Goal: Task Accomplishment & Management: Manage account settings

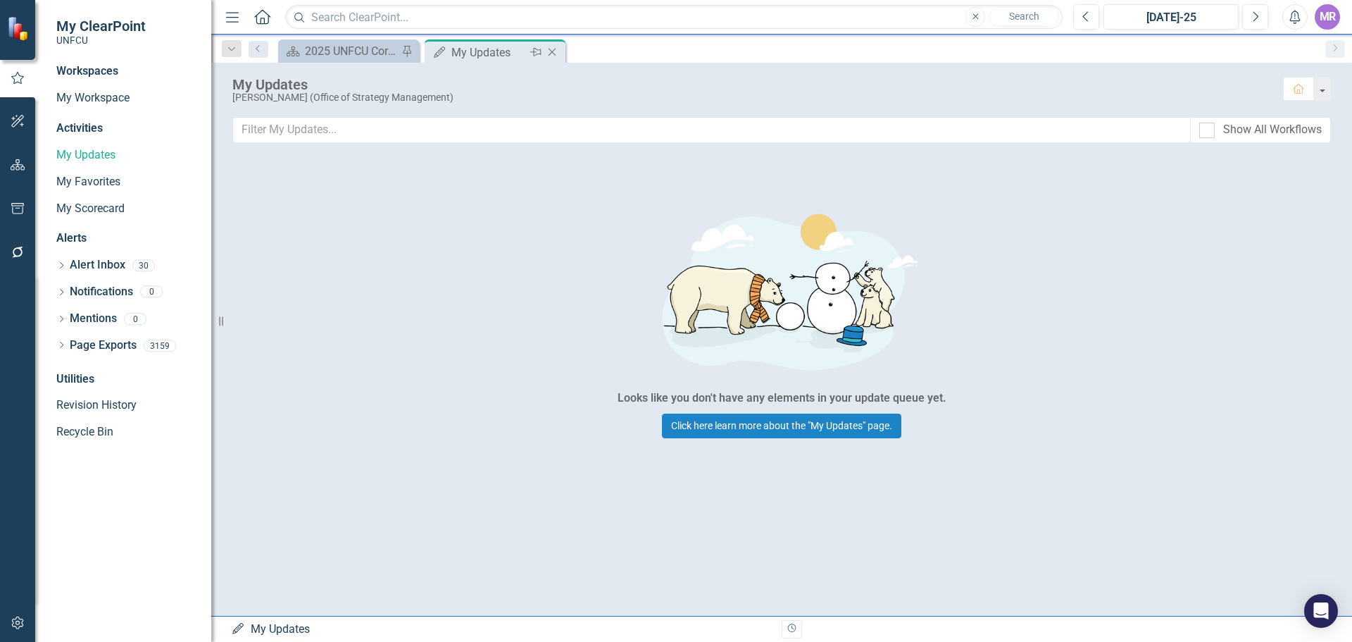
click at [549, 51] on icon "Close" at bounding box center [552, 51] width 14 height 11
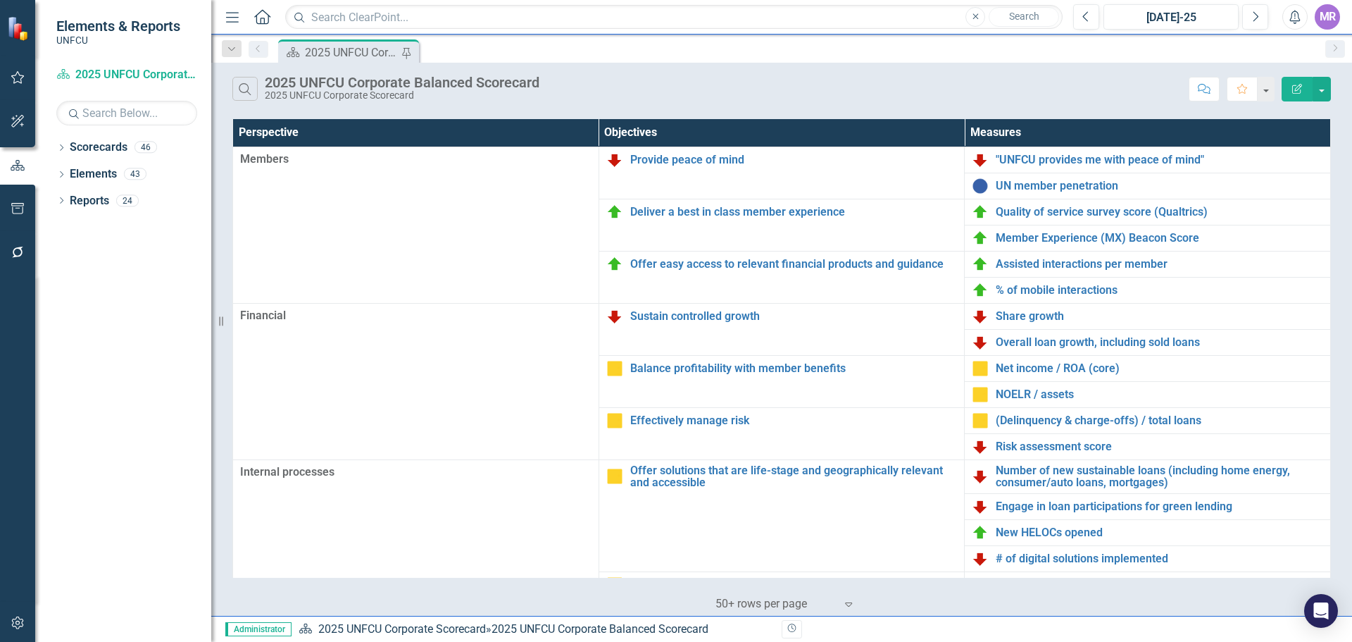
click at [1290, 16] on icon "Alerts" at bounding box center [1294, 17] width 15 height 14
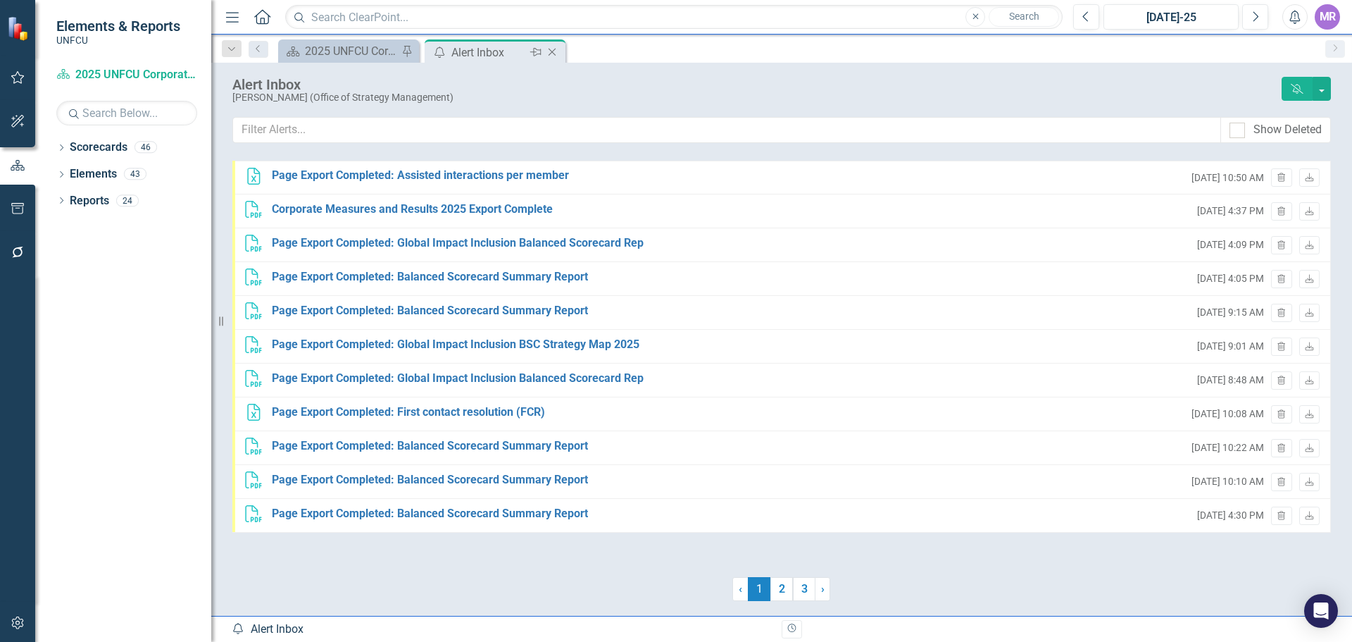
click at [554, 52] on icon "Close" at bounding box center [552, 51] width 14 height 11
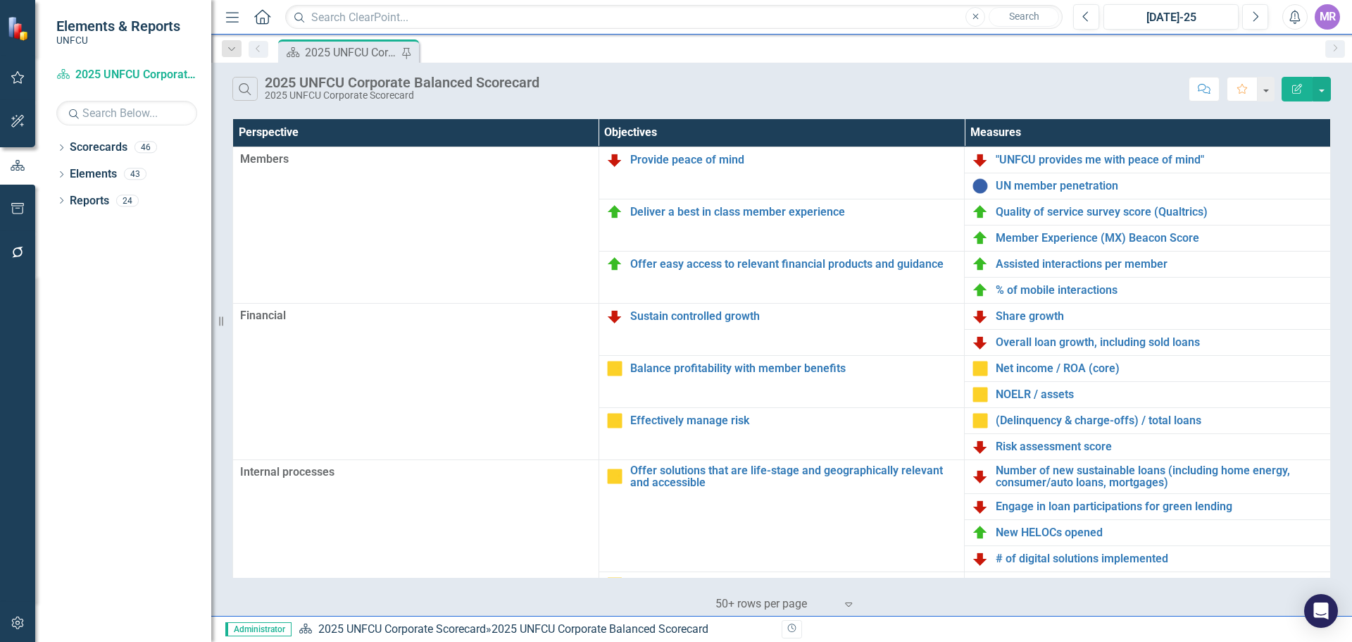
scroll to position [282, 0]
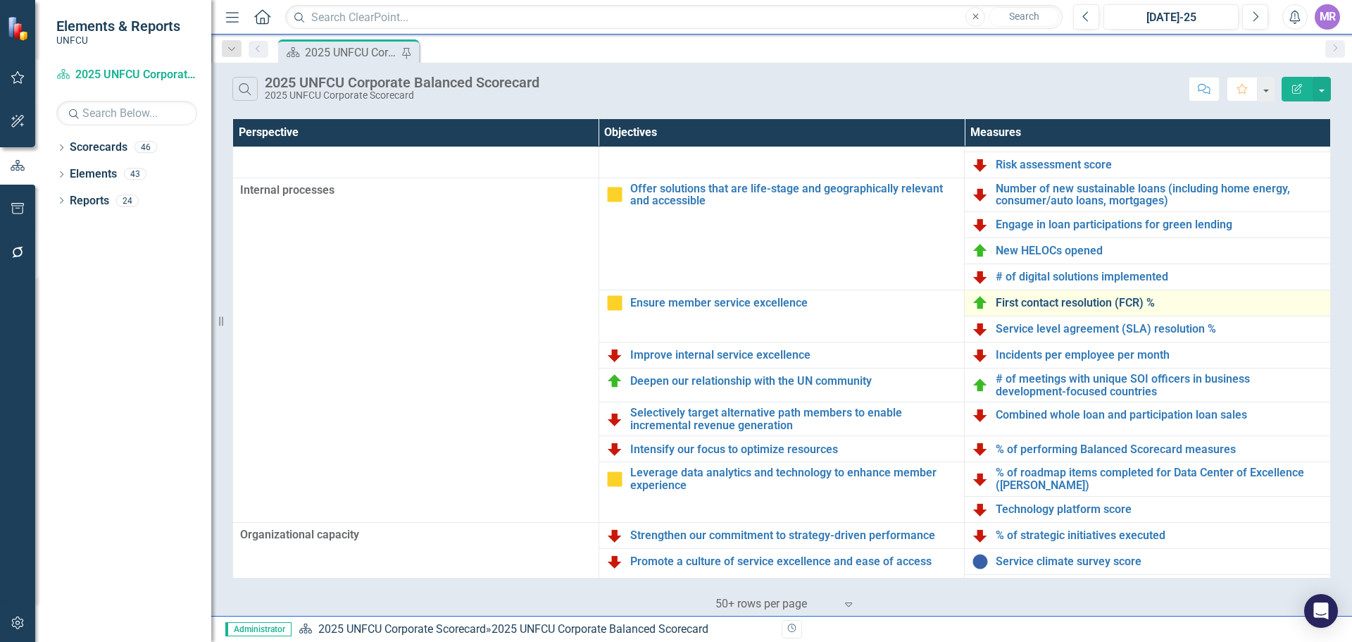
click at [1056, 304] on link "First contact resolution (FCR) %" at bounding box center [1159, 303] width 327 height 13
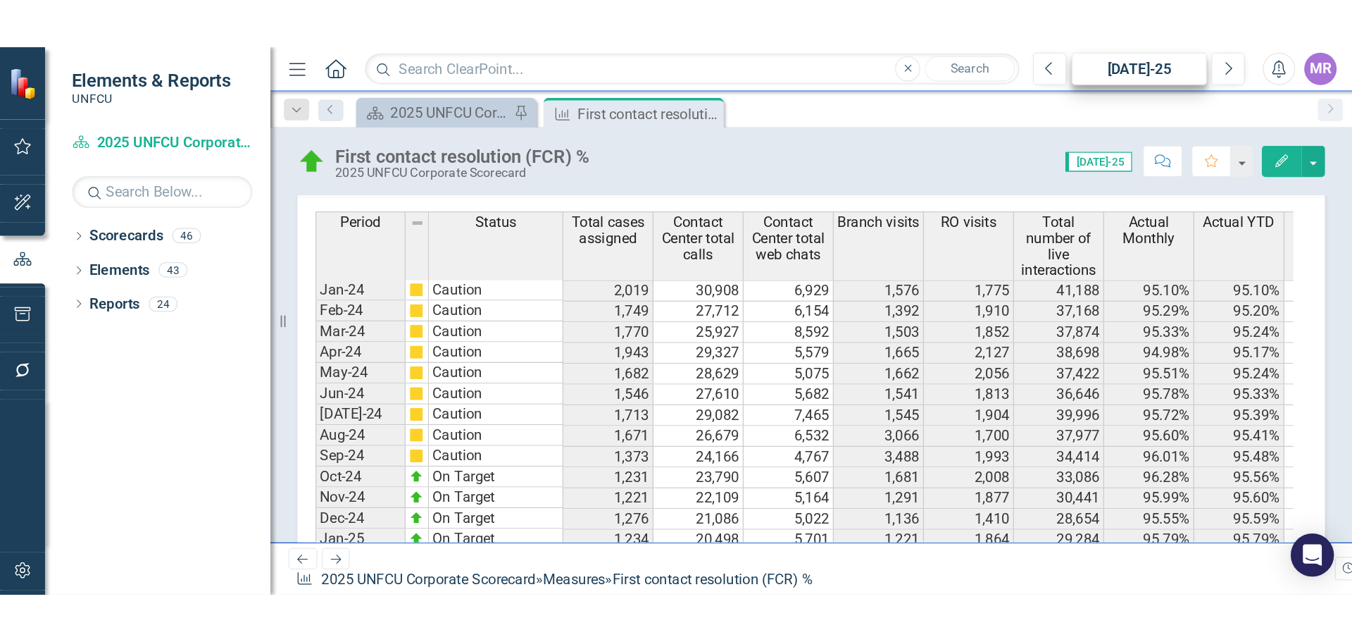
scroll to position [578, 0]
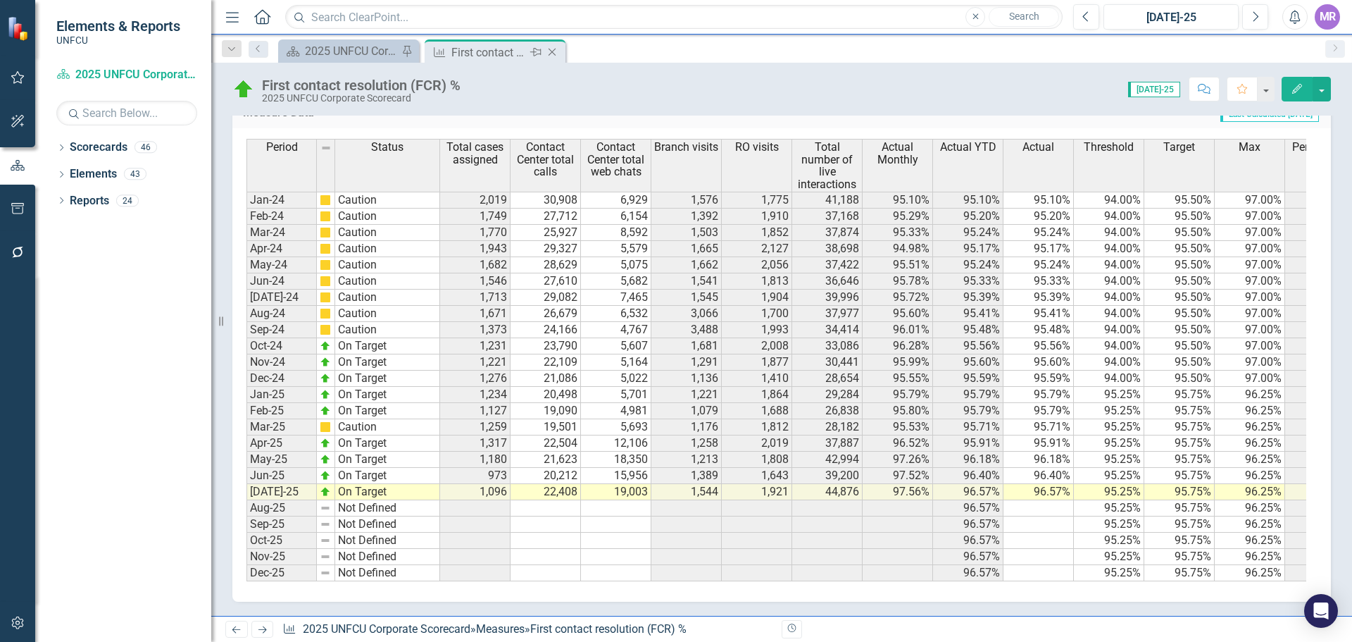
click at [559, 52] on icon "Close" at bounding box center [552, 51] width 14 height 11
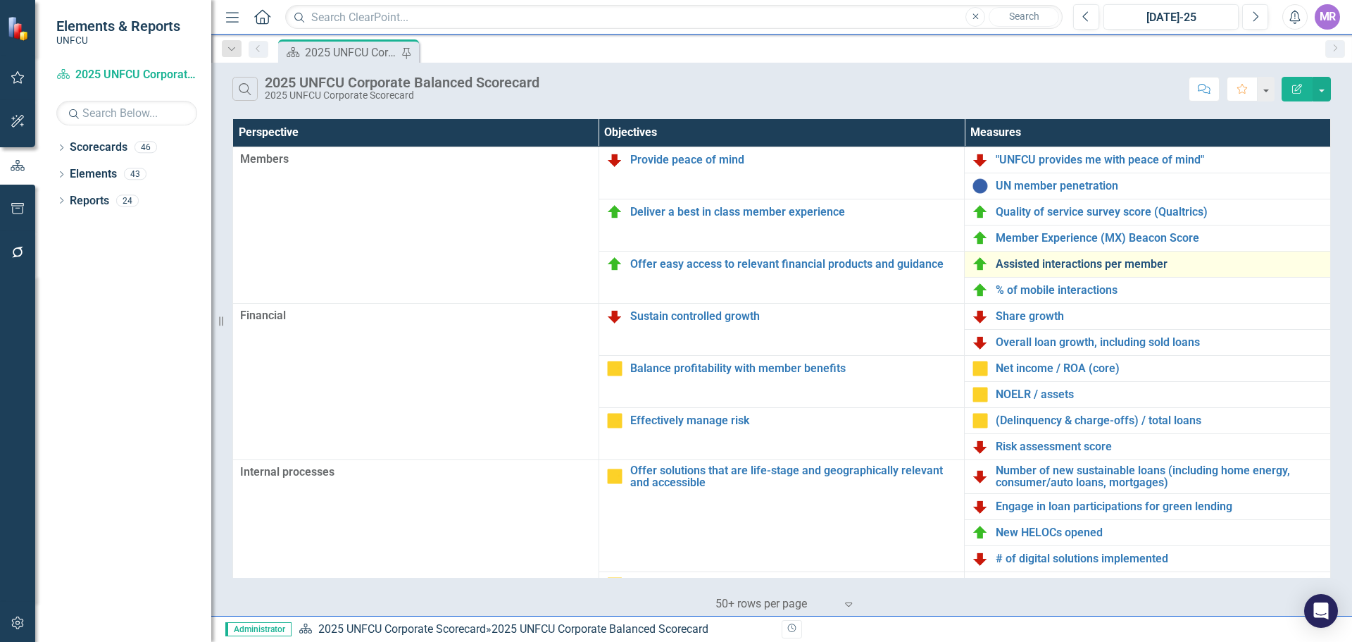
click at [1061, 266] on link "Assisted interactions per member" at bounding box center [1159, 264] width 327 height 13
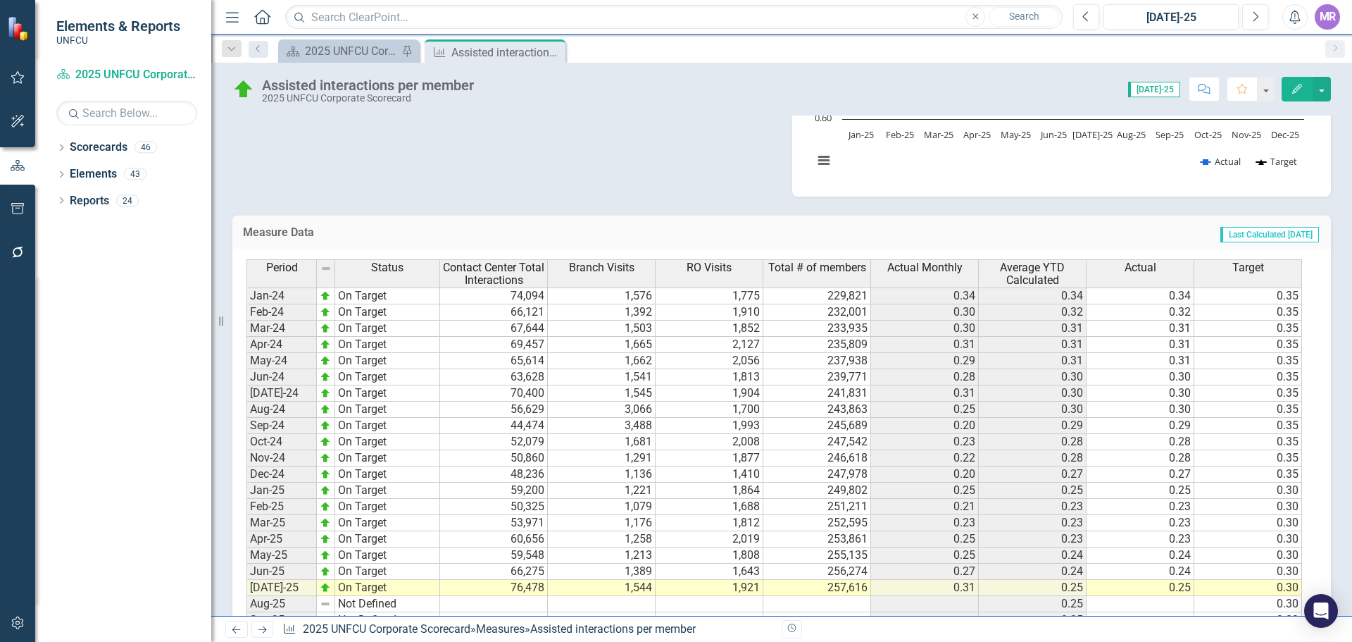
scroll to position [595, 0]
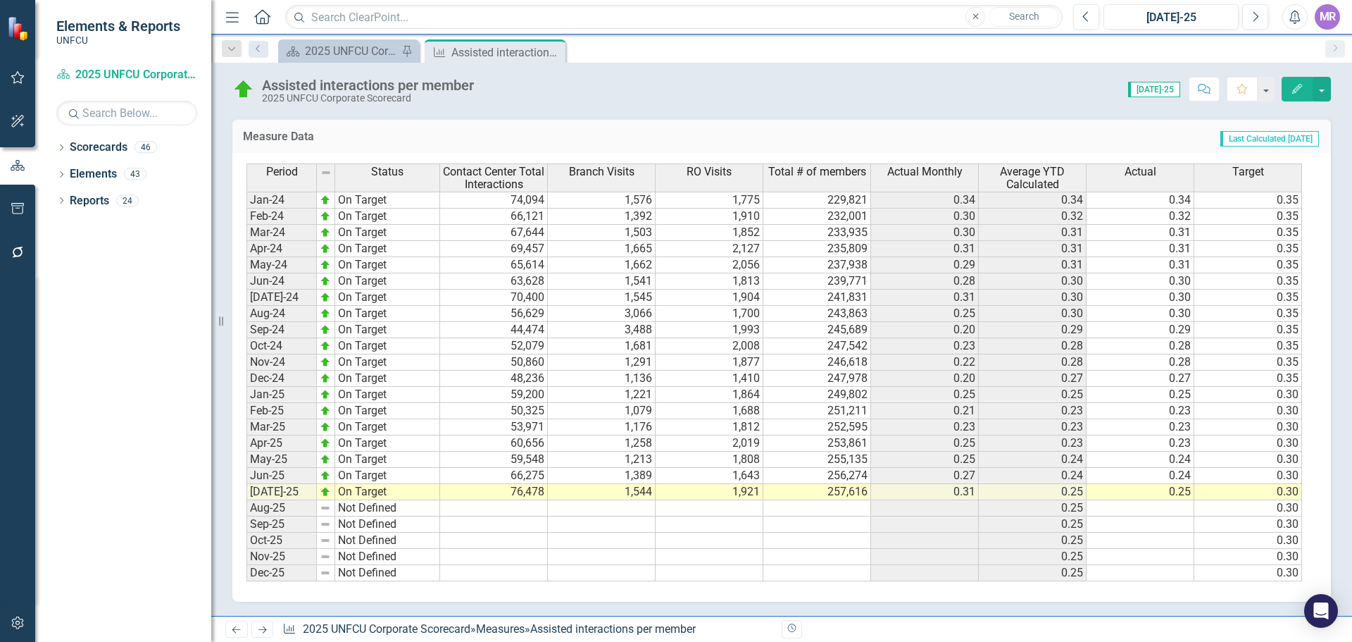
click at [530, 454] on td "59,548" at bounding box center [494, 459] width 108 height 16
click at [530, 456] on td "59,548" at bounding box center [494, 459] width 108 height 16
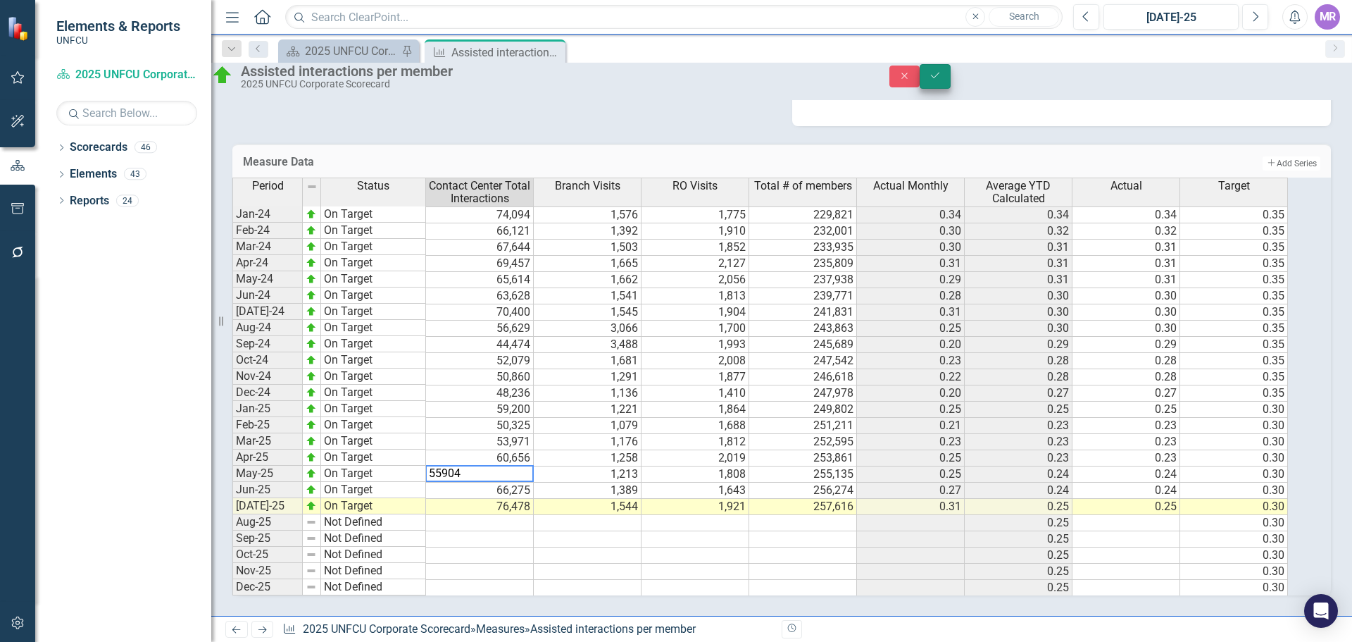
type textarea "55904"
click at [942, 77] on icon "Save" at bounding box center [935, 75] width 13 height 10
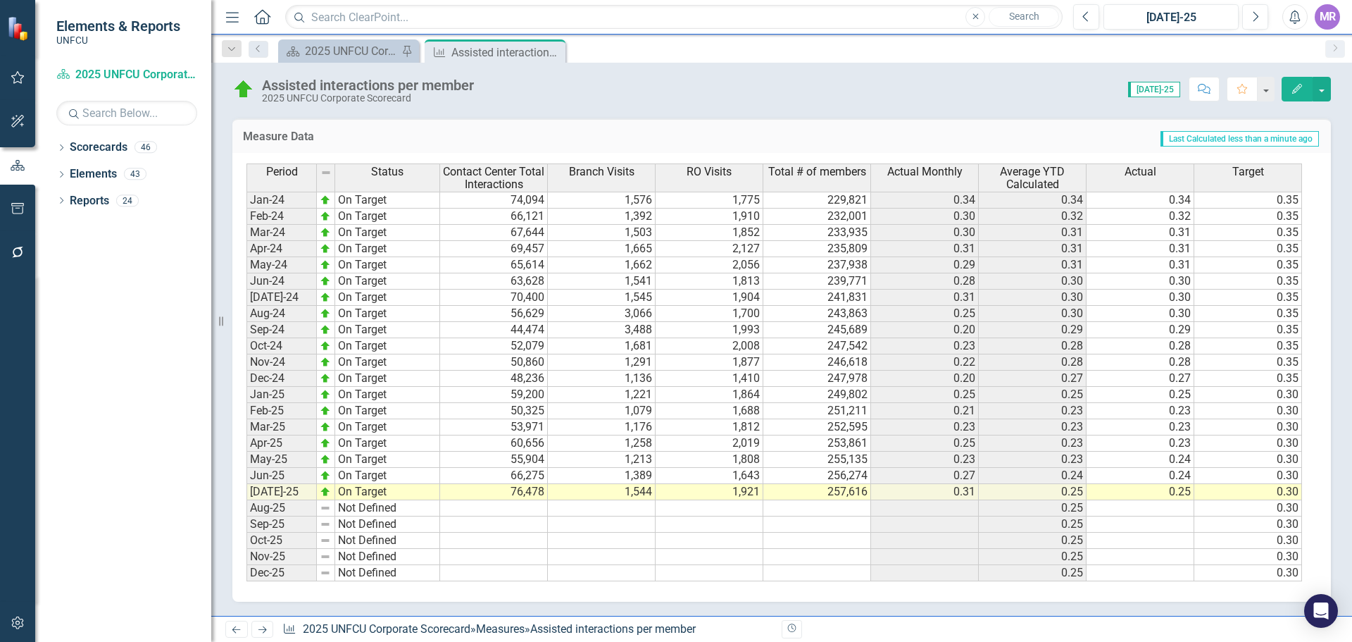
drag, startPoint x: 1071, startPoint y: 461, endPoint x: 1111, endPoint y: 467, distance: 41.3
click at [1071, 461] on td "0.23" at bounding box center [1033, 459] width 108 height 16
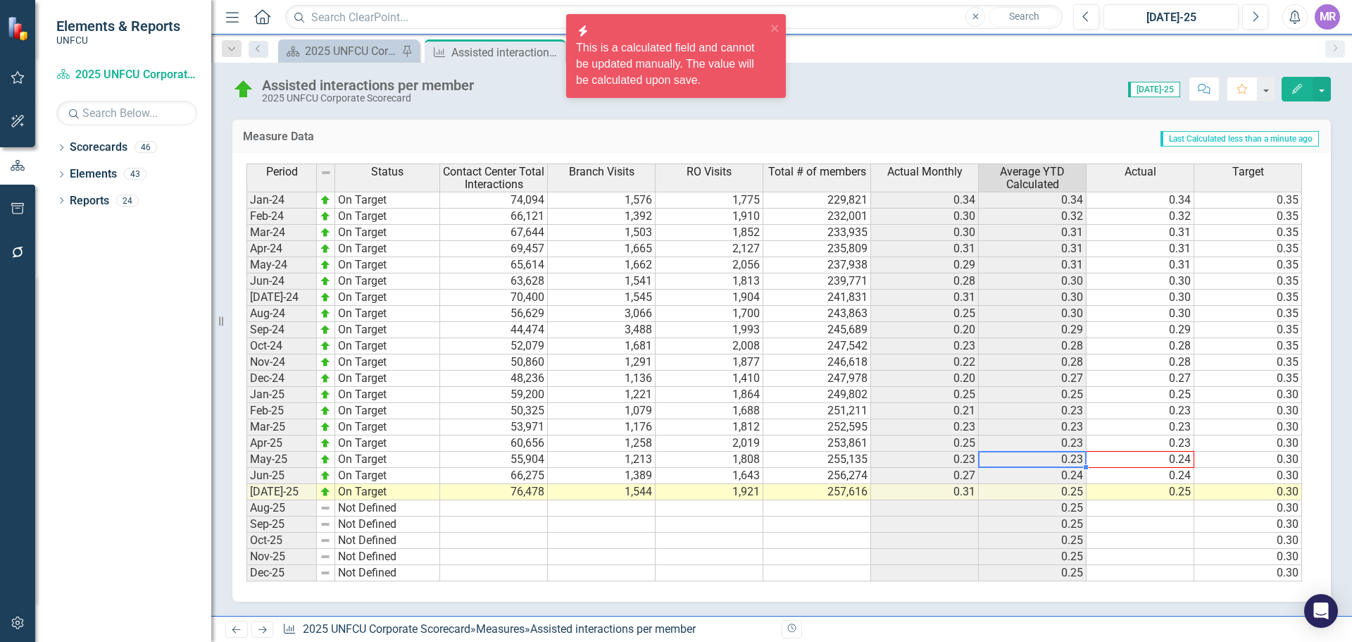
drag, startPoint x: 1087, startPoint y: 465, endPoint x: 1190, endPoint y: 453, distance: 104.2
click at [247, 453] on div "Period Status Contact Center Total Interactions Branch Visits RO Visits Total #…" at bounding box center [247, 372] width 0 height 418
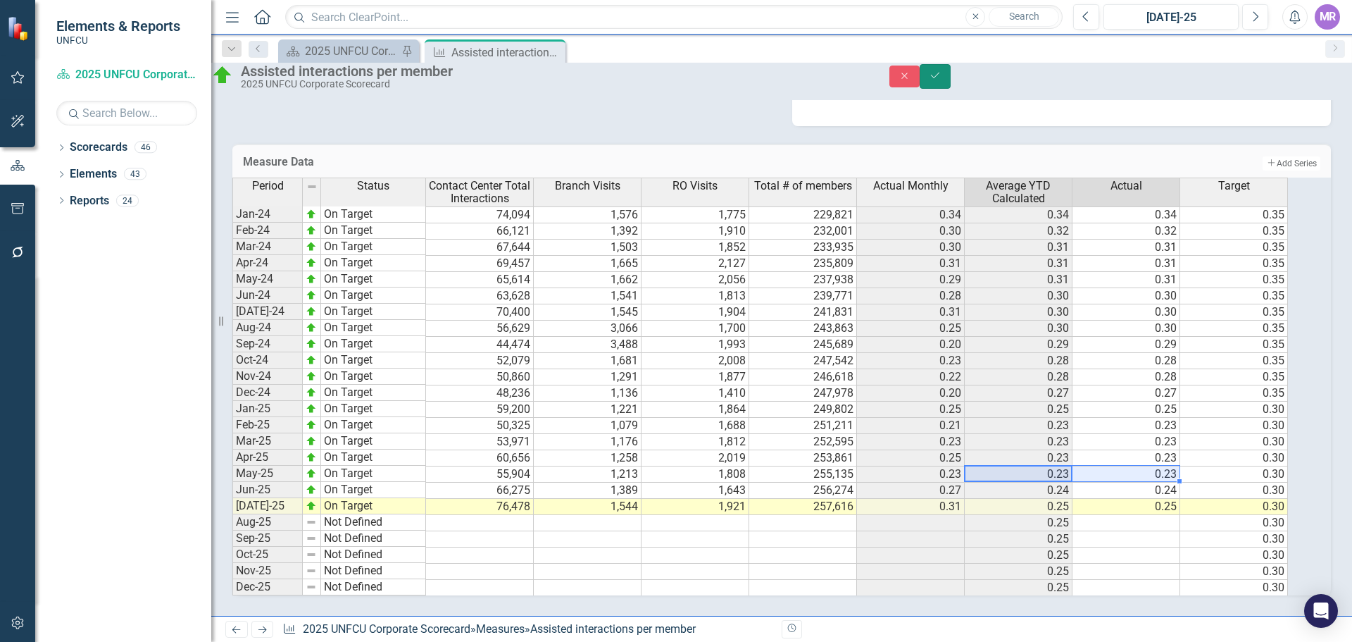
drag, startPoint x: 1307, startPoint y: 77, endPoint x: 1315, endPoint y: 105, distance: 28.5
click at [951, 77] on button "Save" at bounding box center [935, 76] width 31 height 25
